Goal: Task Accomplishment & Management: Complete application form

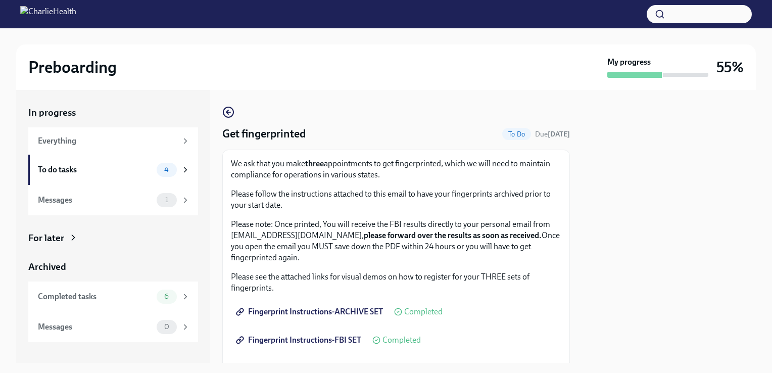
click at [69, 10] on img at bounding box center [48, 14] width 56 height 16
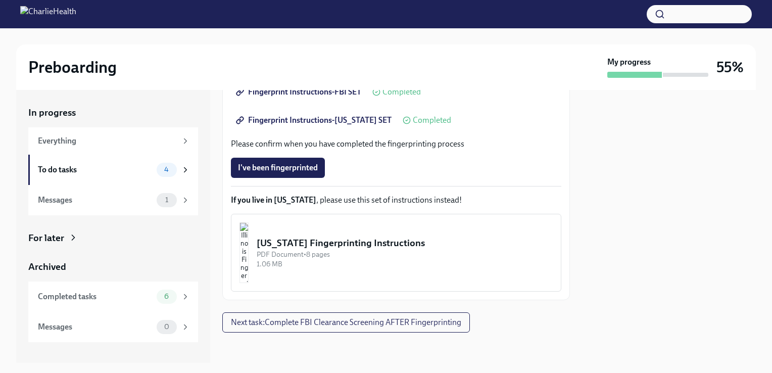
scroll to position [249, 0]
click at [168, 204] on div "1" at bounding box center [167, 200] width 20 height 14
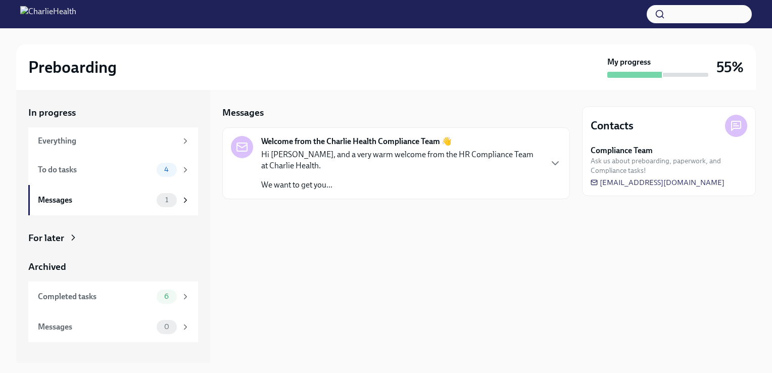
click at [326, 168] on p "Hi [PERSON_NAME], and a very warm welcome from the HR Compliance Team at Charli…" at bounding box center [401, 160] width 280 height 22
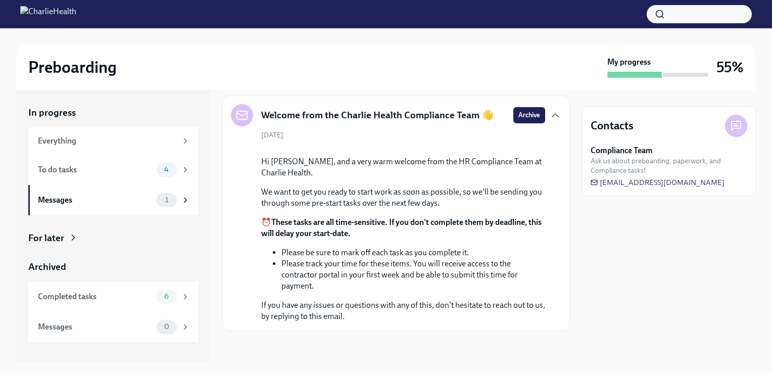
scroll to position [111, 0]
click at [104, 301] on div "Completed tasks" at bounding box center [95, 296] width 115 height 11
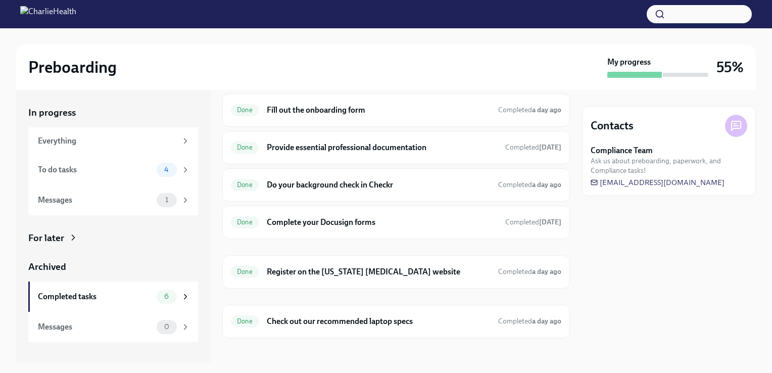
scroll to position [39, 0]
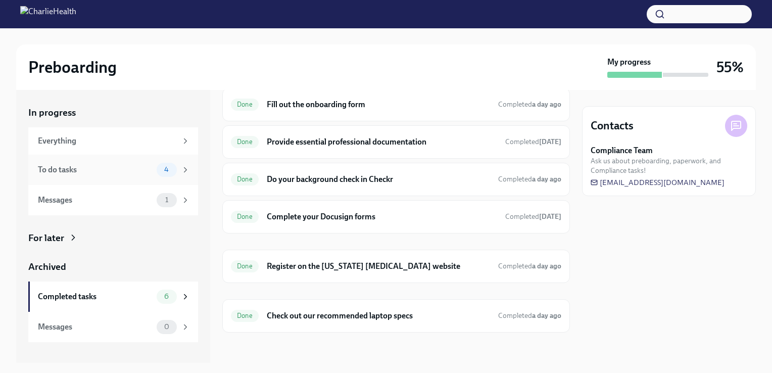
click at [87, 170] on div "To do tasks" at bounding box center [95, 169] width 115 height 11
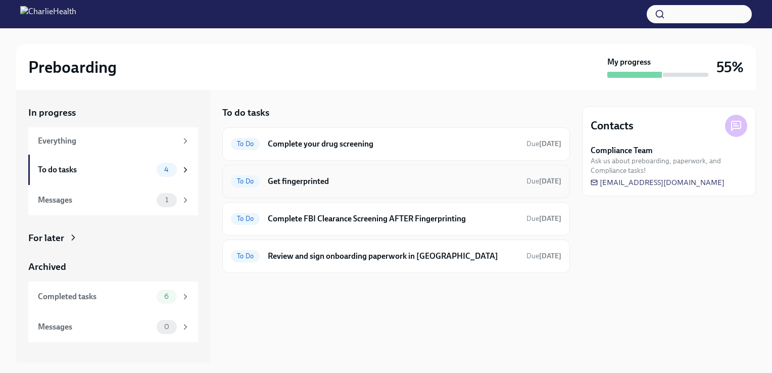
click at [318, 179] on h6 "Get fingerprinted" at bounding box center [393, 181] width 251 height 11
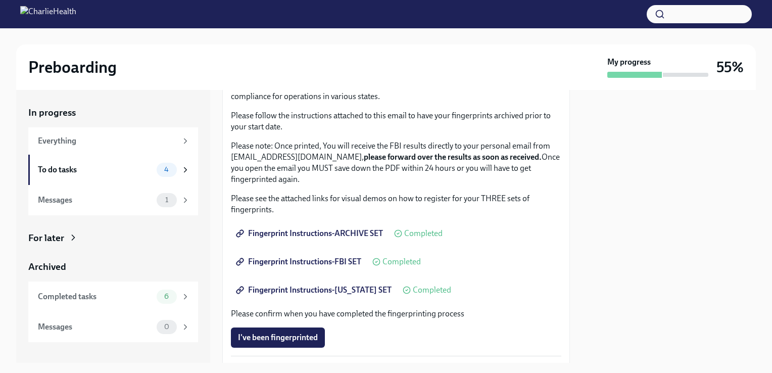
scroll to position [63, 0]
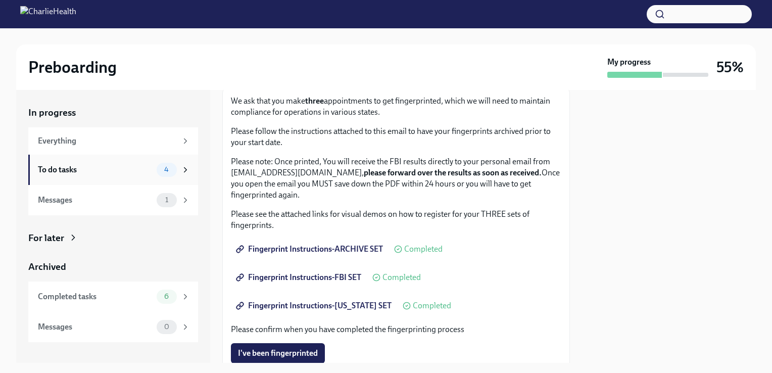
click at [99, 168] on div "To do tasks" at bounding box center [95, 169] width 115 height 11
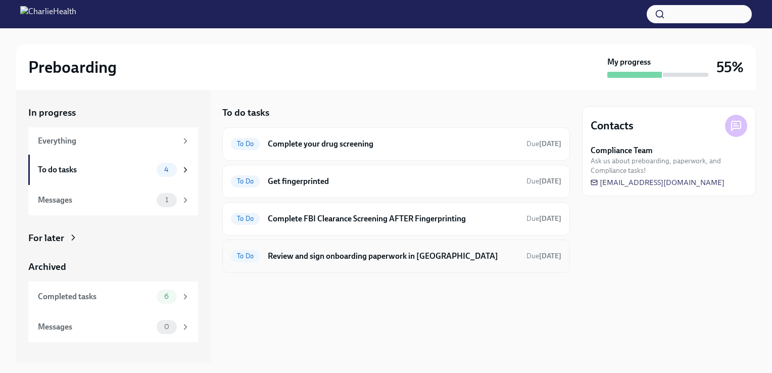
click at [290, 256] on h6 "Review and sign onboarding paperwork in [GEOGRAPHIC_DATA]" at bounding box center [393, 256] width 251 height 11
